Goal: Find specific page/section: Find specific page/section

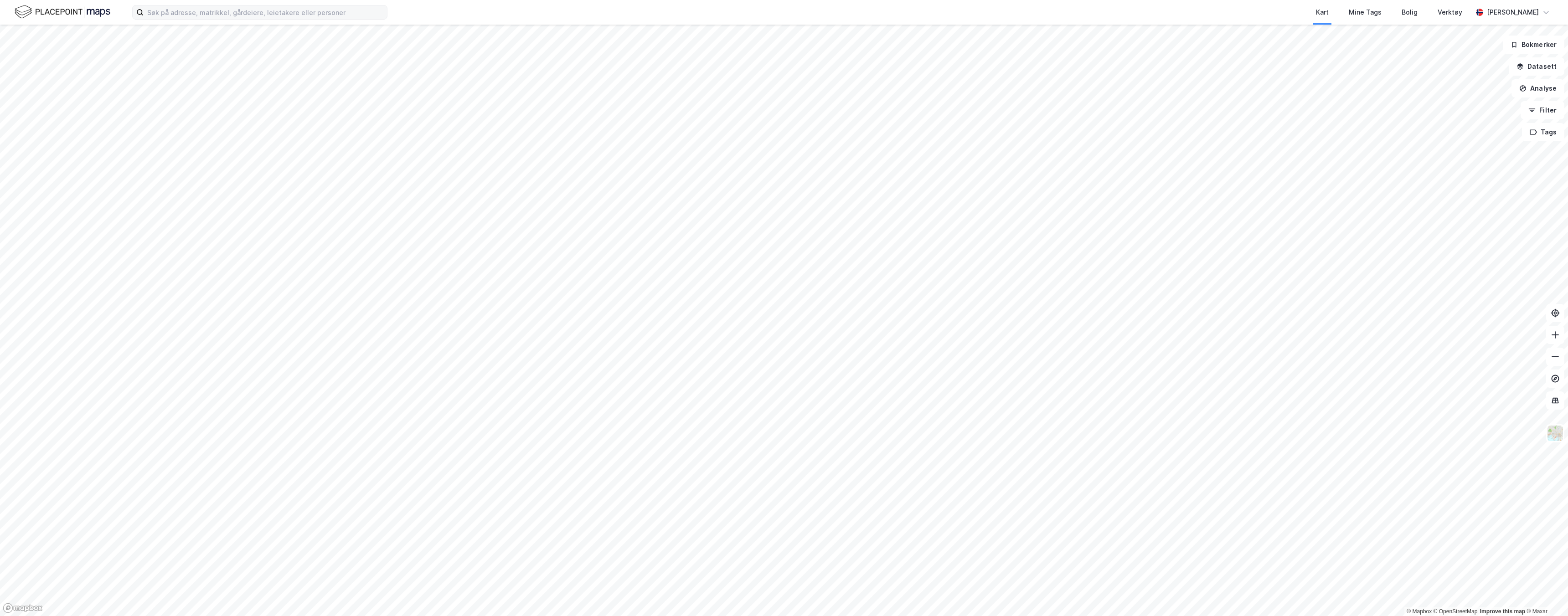
click at [314, 19] on label at bounding box center [259, 12] width 255 height 15
click at [314, 19] on input at bounding box center [265, 12] width 243 height 14
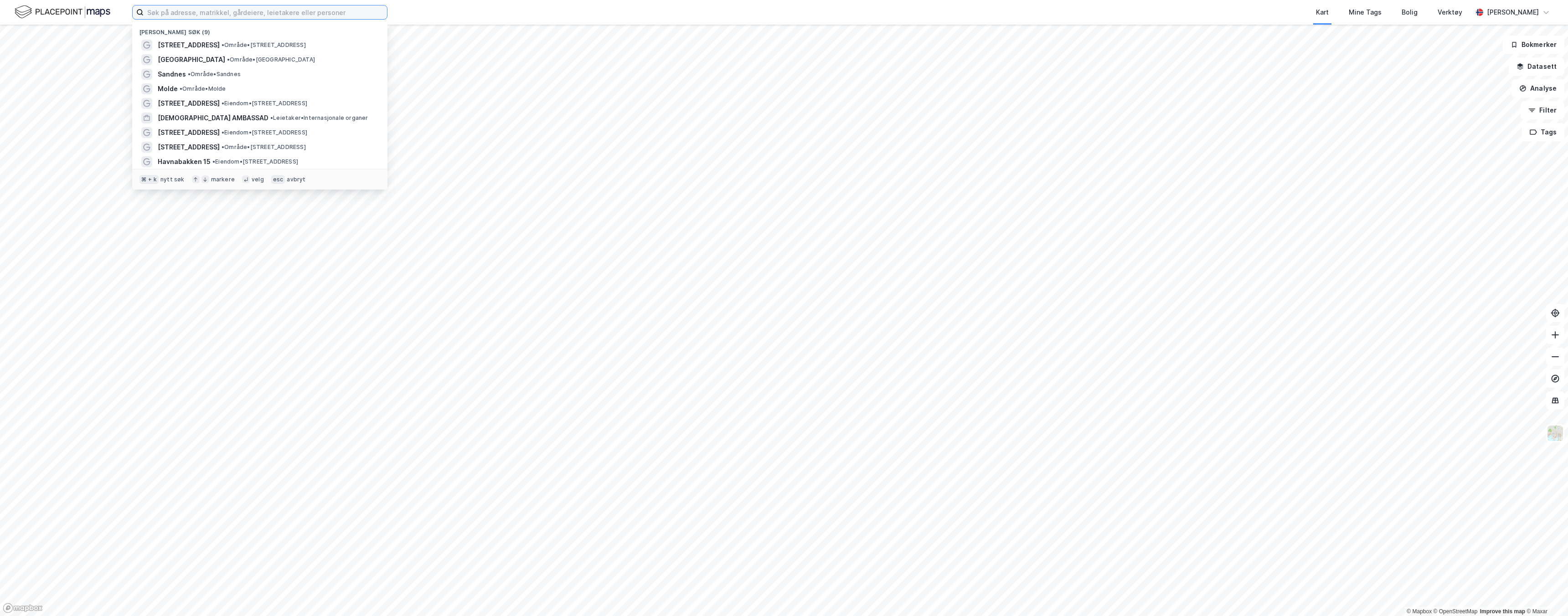
click at [317, 15] on input at bounding box center [265, 12] width 243 height 14
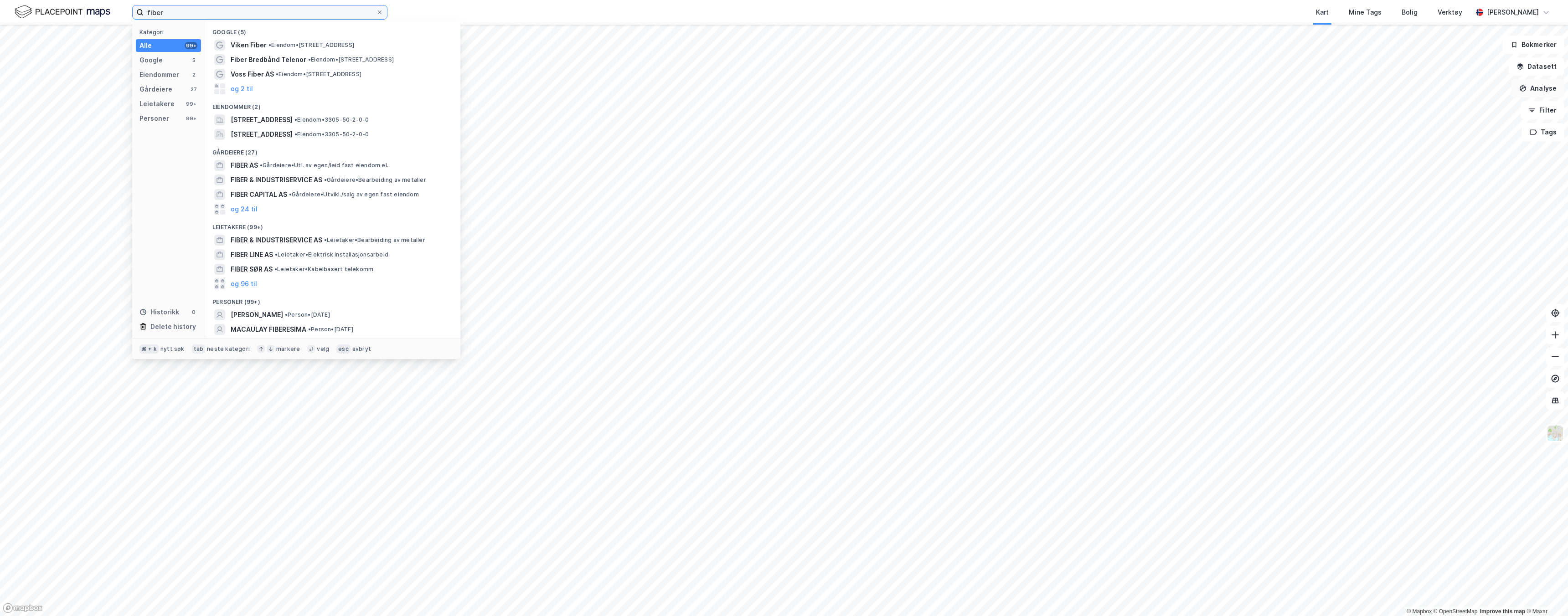
type input "fiber"
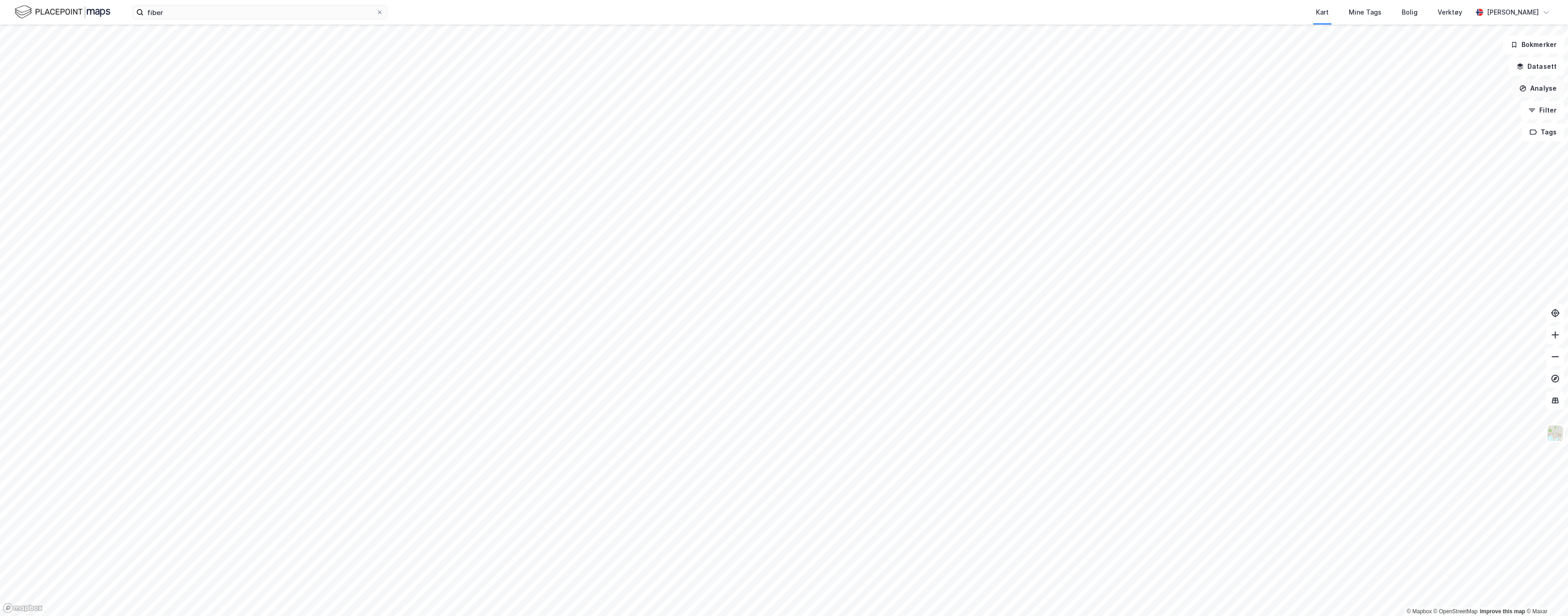
click at [1527, 93] on button "Analyse" at bounding box center [1538, 88] width 53 height 18
click at [1535, 115] on button "Filter" at bounding box center [1542, 111] width 44 height 18
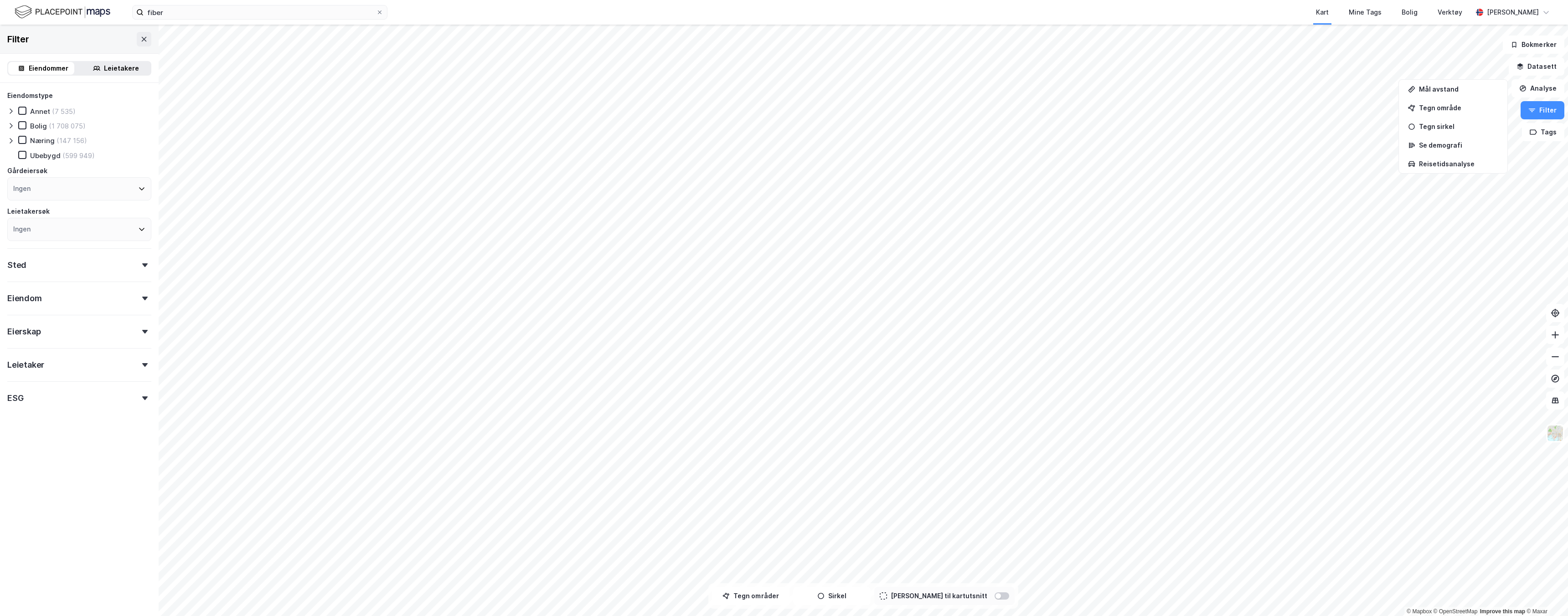
click at [93, 276] on div "Eiendomstype Annet (7 535) Bolig (1 708 075) Næring (147 156) [GEOGRAPHIC_DATA]…" at bounding box center [79, 249] width 144 height 317
click at [101, 267] on div "Sted" at bounding box center [79, 261] width 144 height 26
click at [85, 297] on div "Ingen" at bounding box center [79, 305] width 144 height 23
click at [105, 68] on div "Leietakere" at bounding box center [121, 68] width 35 height 11
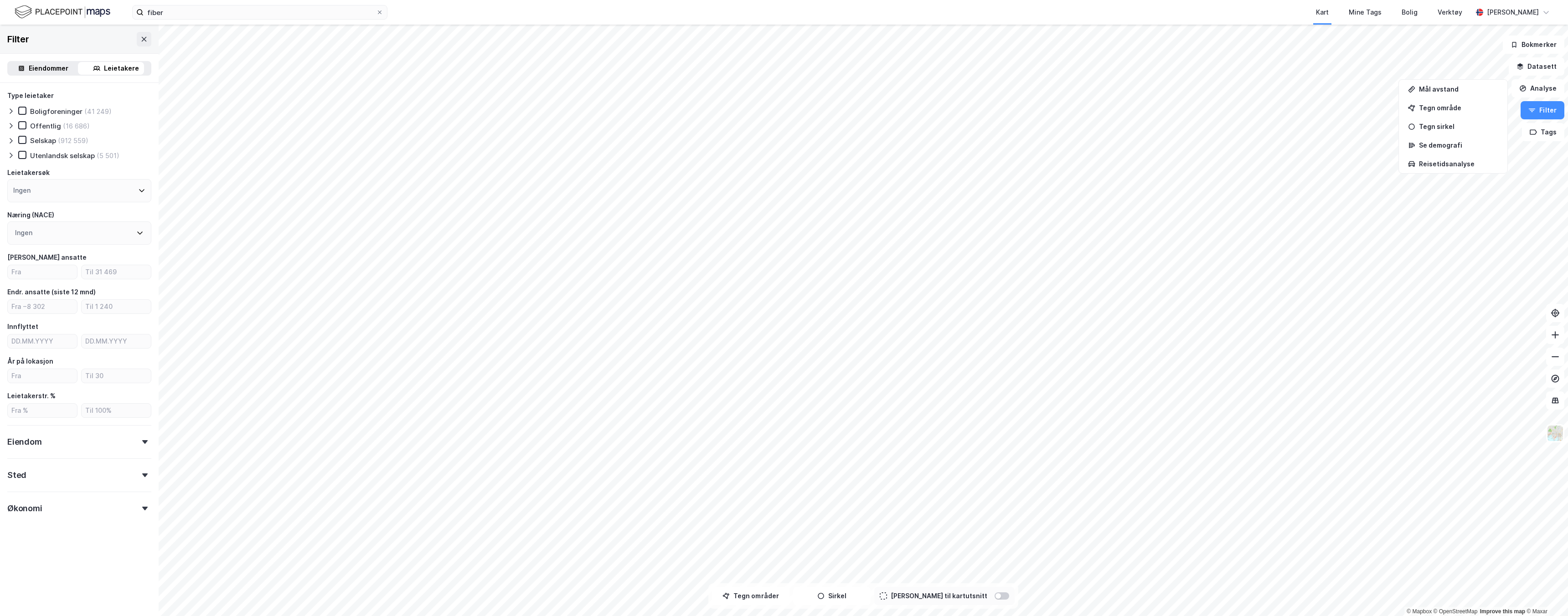
click at [50, 142] on div "Selskap" at bounding box center [43, 141] width 26 height 9
click at [53, 195] on div "Ingen" at bounding box center [79, 191] width 144 height 23
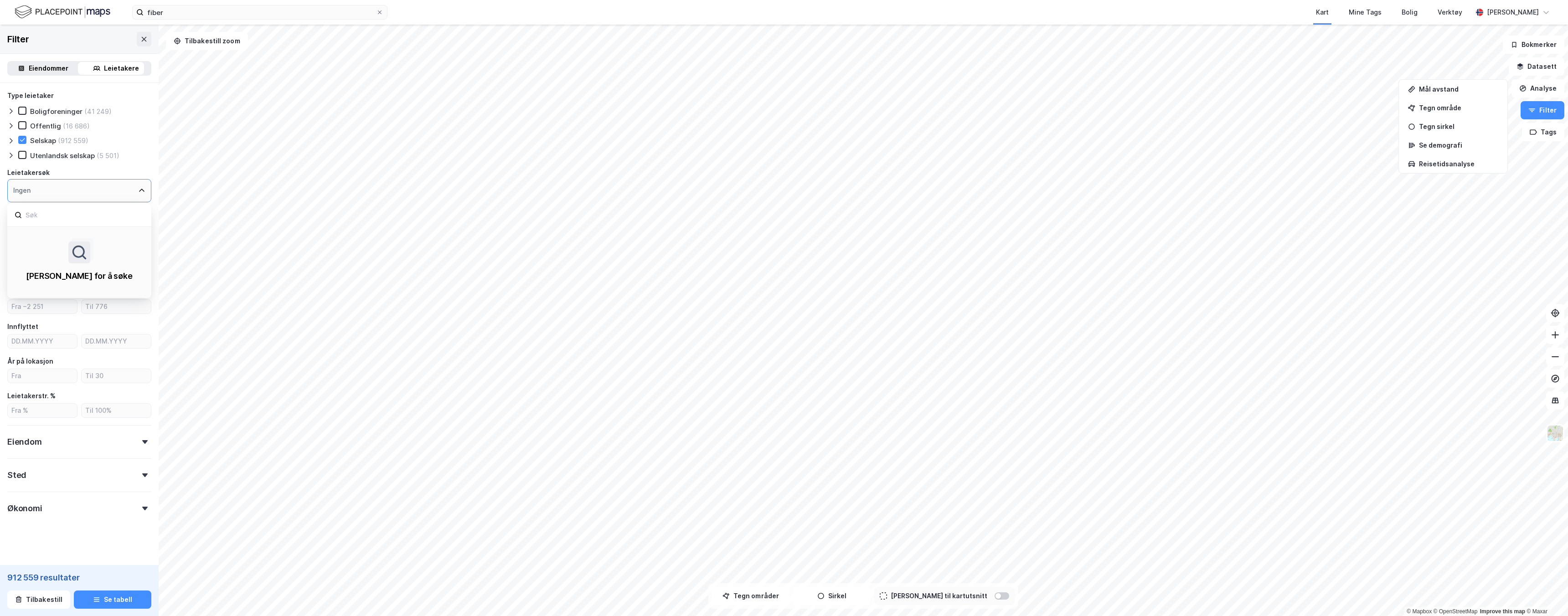
click at [53, 195] on div "Ingen" at bounding box center [79, 191] width 144 height 23
click at [133, 157] on div "Utenlandsk selskap (5 501)" at bounding box center [79, 155] width 144 height 9
click at [76, 233] on div "Ingen" at bounding box center [79, 233] width 144 height 23
click at [130, 316] on icon at bounding box center [128, 315] width 7 height 7
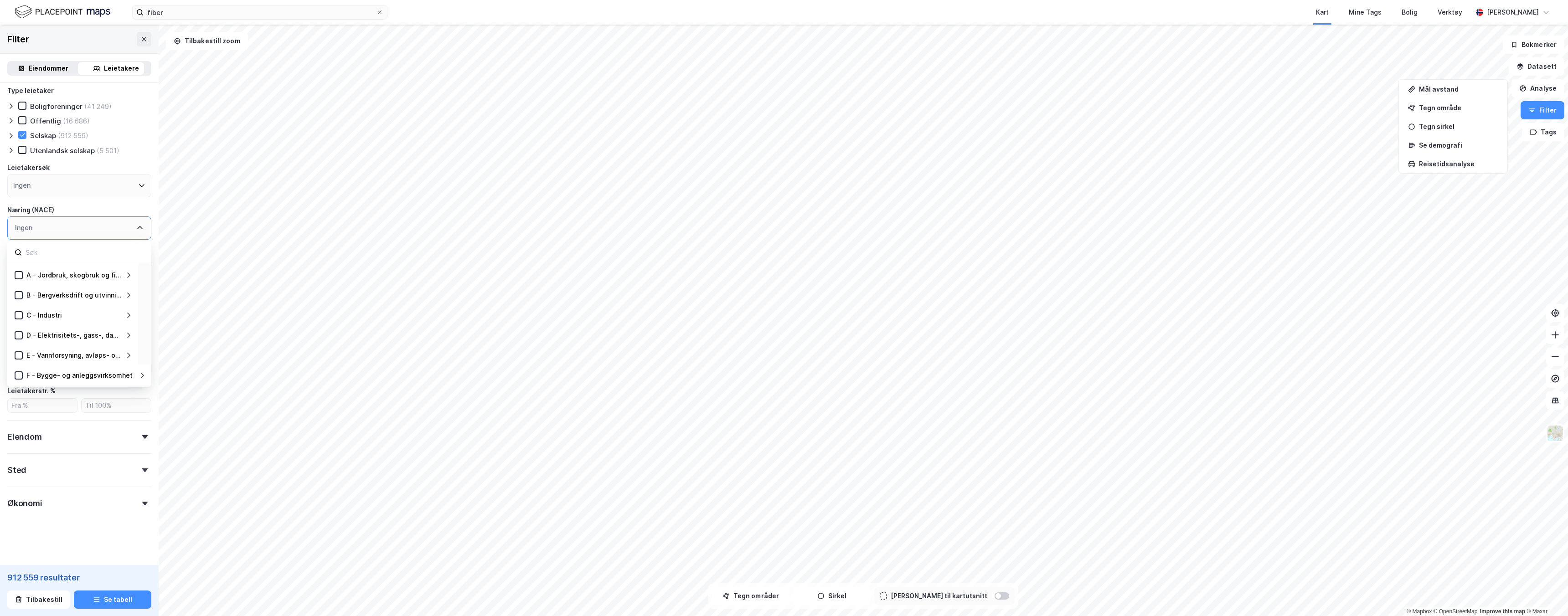
click at [130, 336] on icon at bounding box center [128, 335] width 7 height 7
click at [131, 279] on icon at bounding box center [128, 280] width 7 height 7
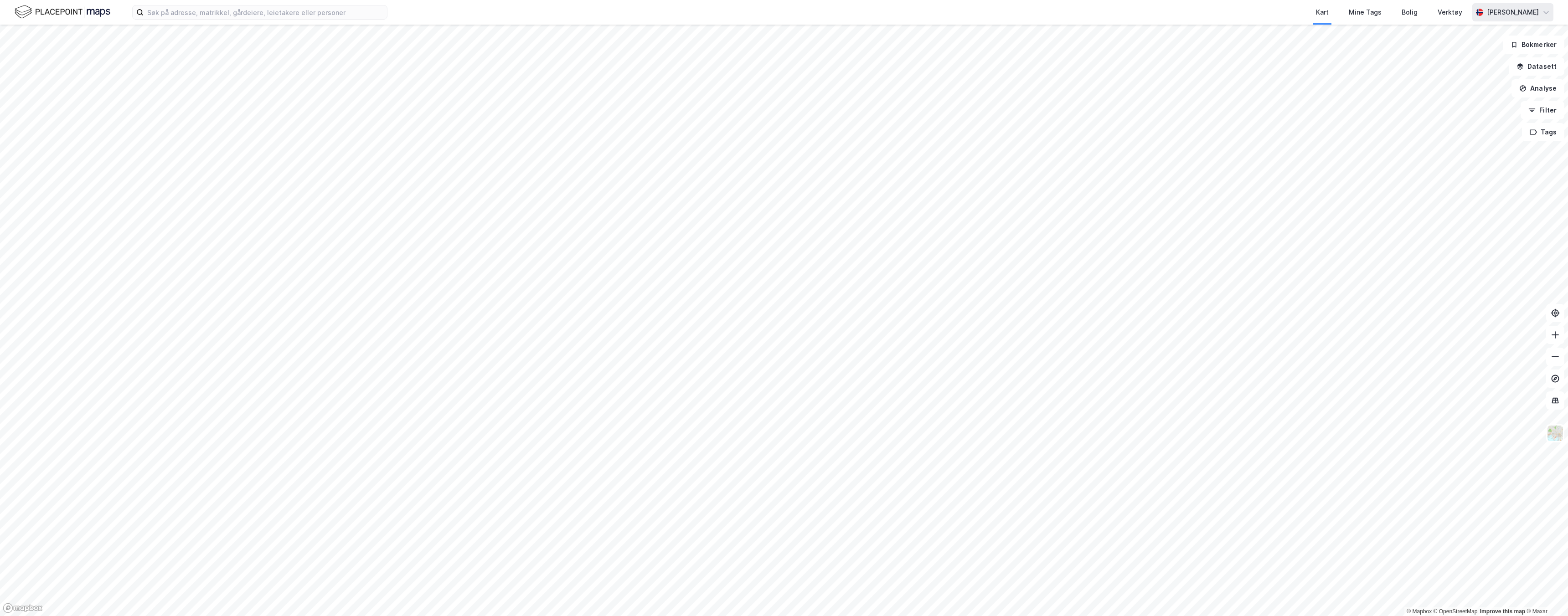
click at [1498, 7] on div "[PERSON_NAME]" at bounding box center [1513, 12] width 52 height 11
